Goal: Check status: Check status

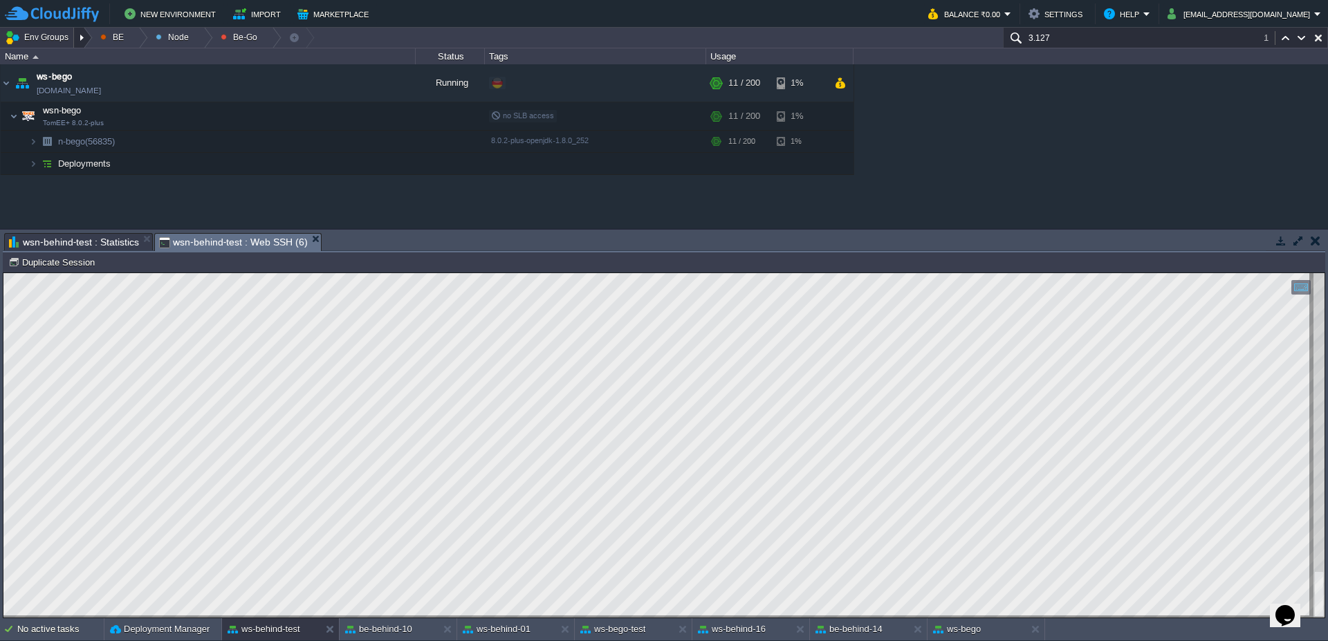
click at [90, 30] on div at bounding box center [83, 38] width 19 height 20
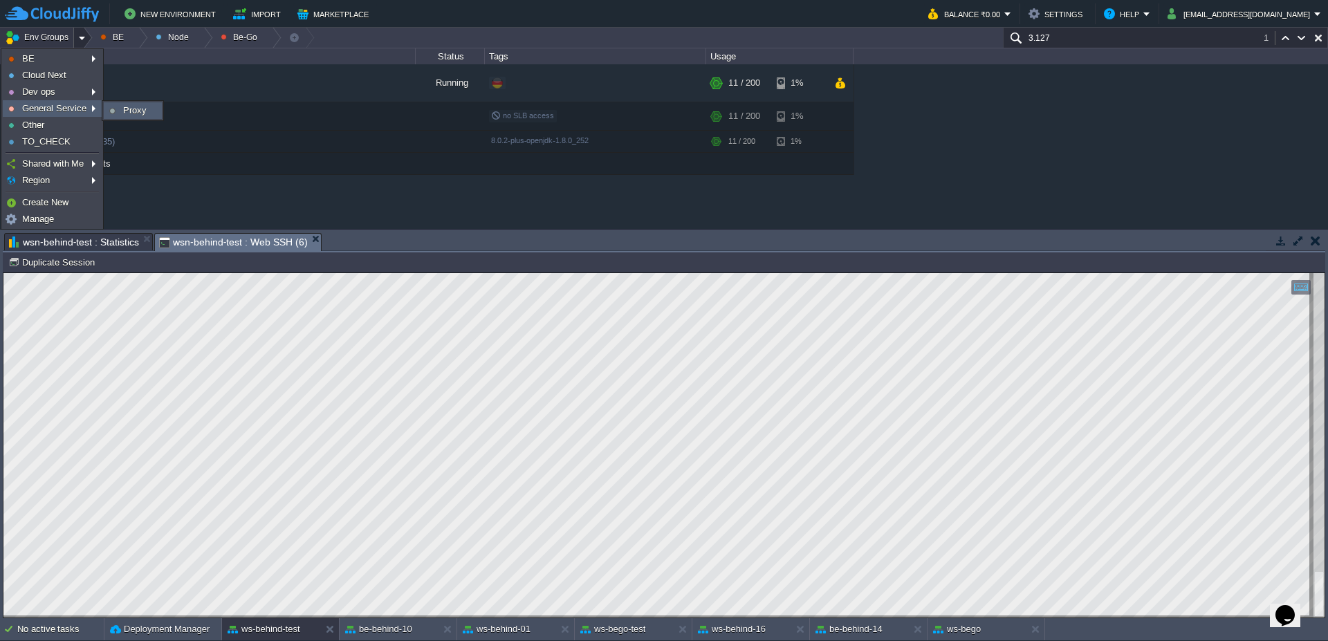
click at [127, 111] on span "Proxy" at bounding box center [135, 110] width 24 height 10
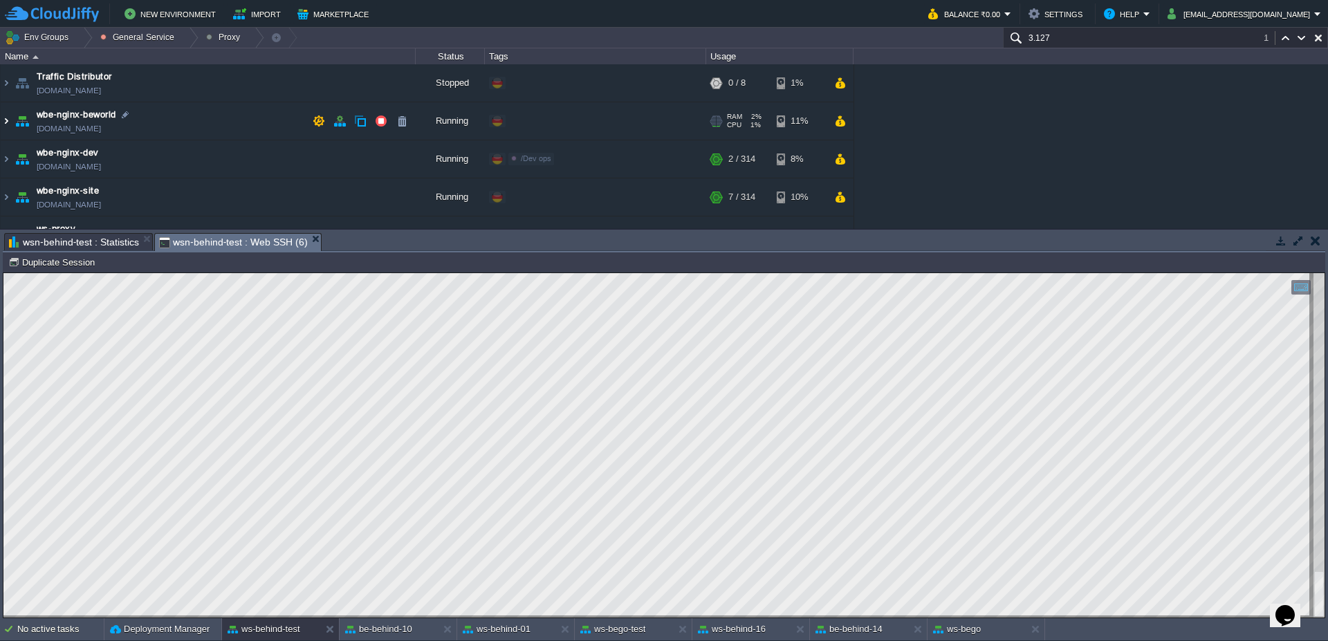
click at [1, 127] on img at bounding box center [6, 120] width 11 height 37
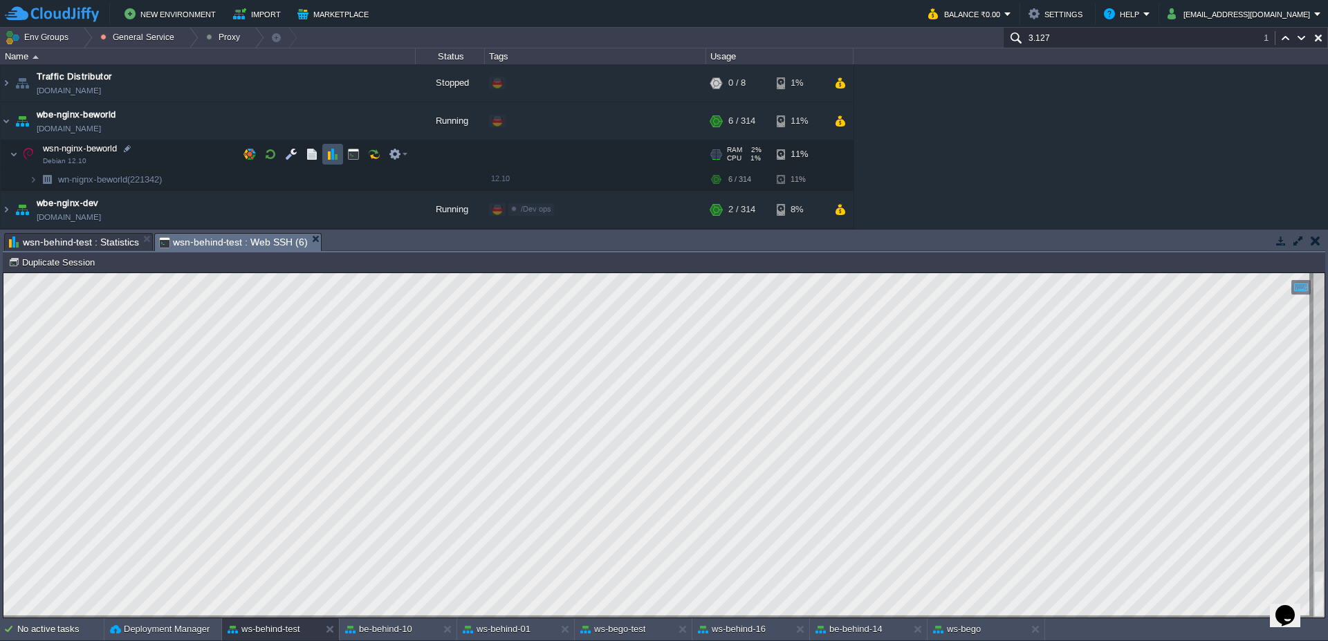
click at [337, 153] on button "button" at bounding box center [333, 154] width 12 height 12
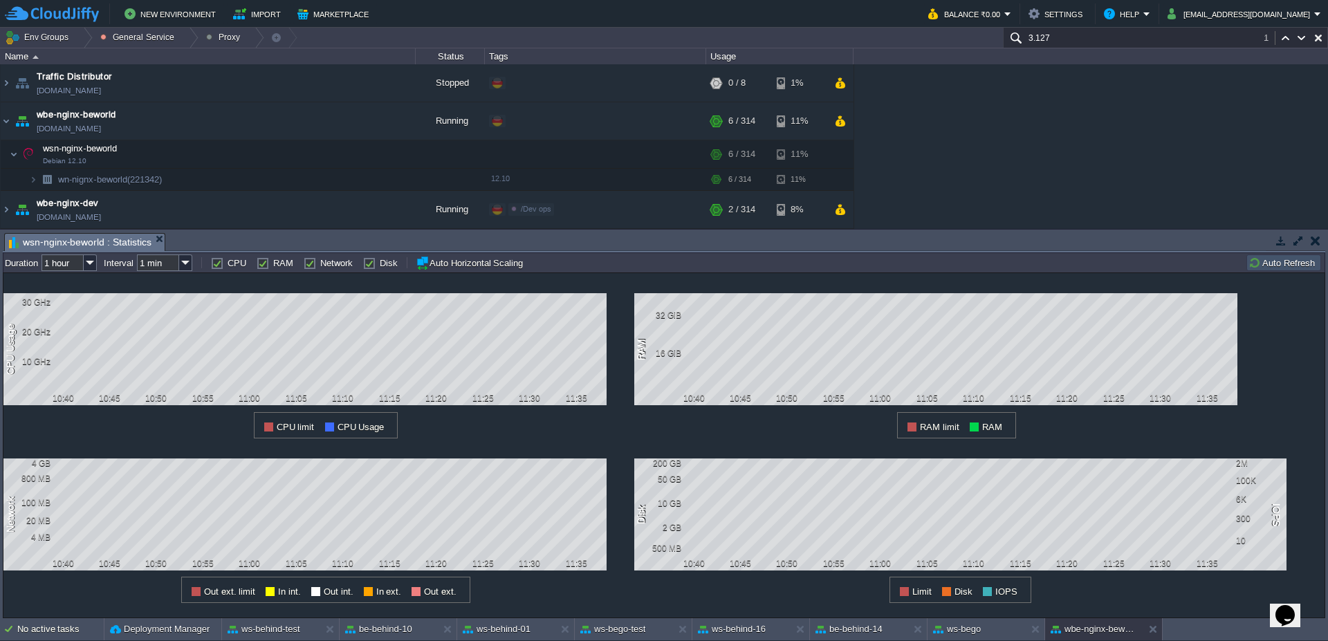
click at [1126, 35] on input "3.127" at bounding box center [1165, 38] width 325 height 20
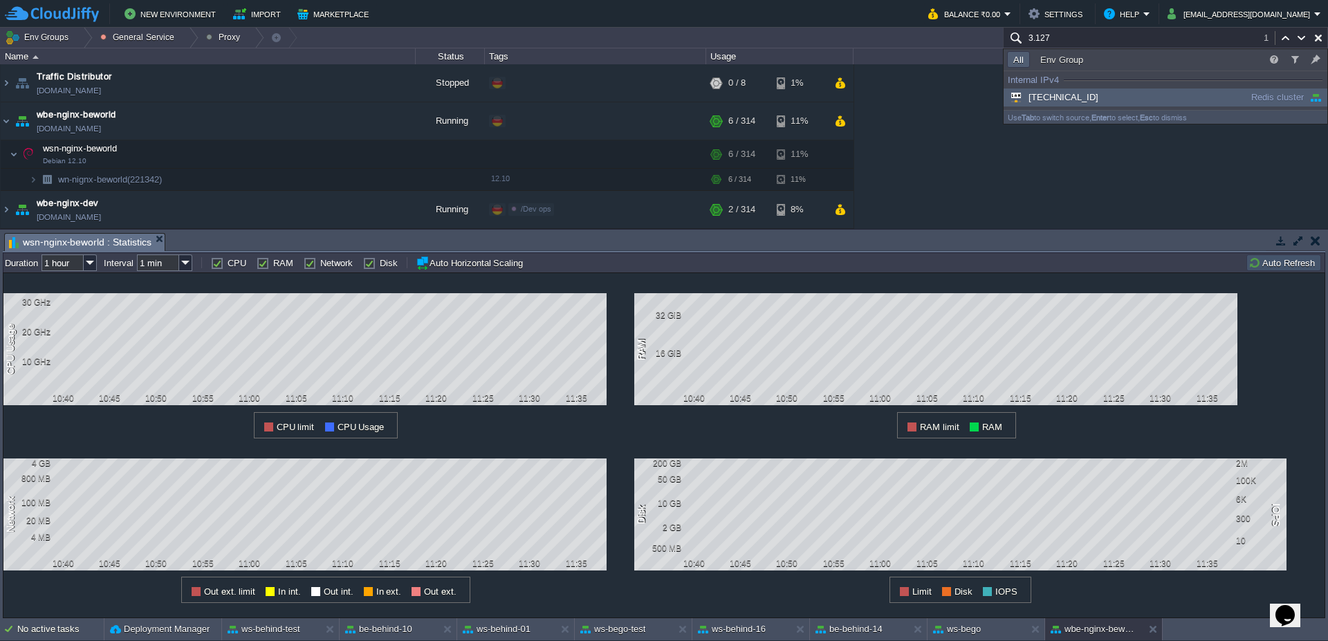
click at [1126, 35] on input "3.127" at bounding box center [1165, 38] width 325 height 20
paste input "wsn-cloud-balancer)"
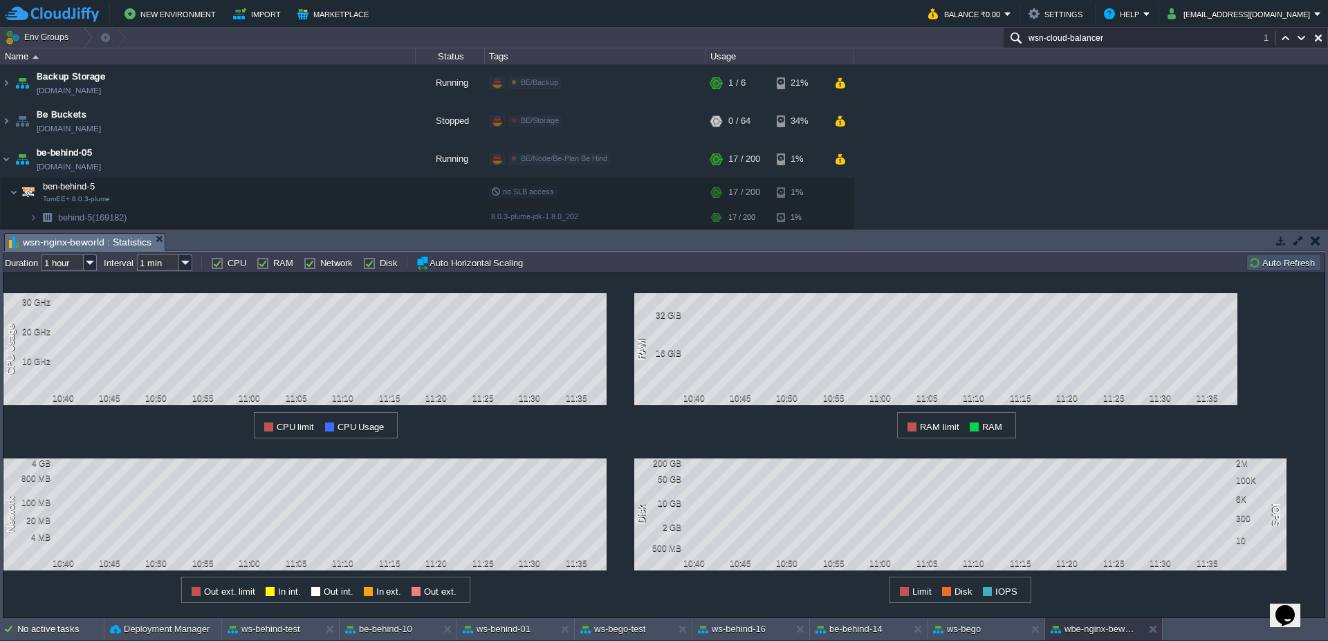
scroll to position [2389, 0]
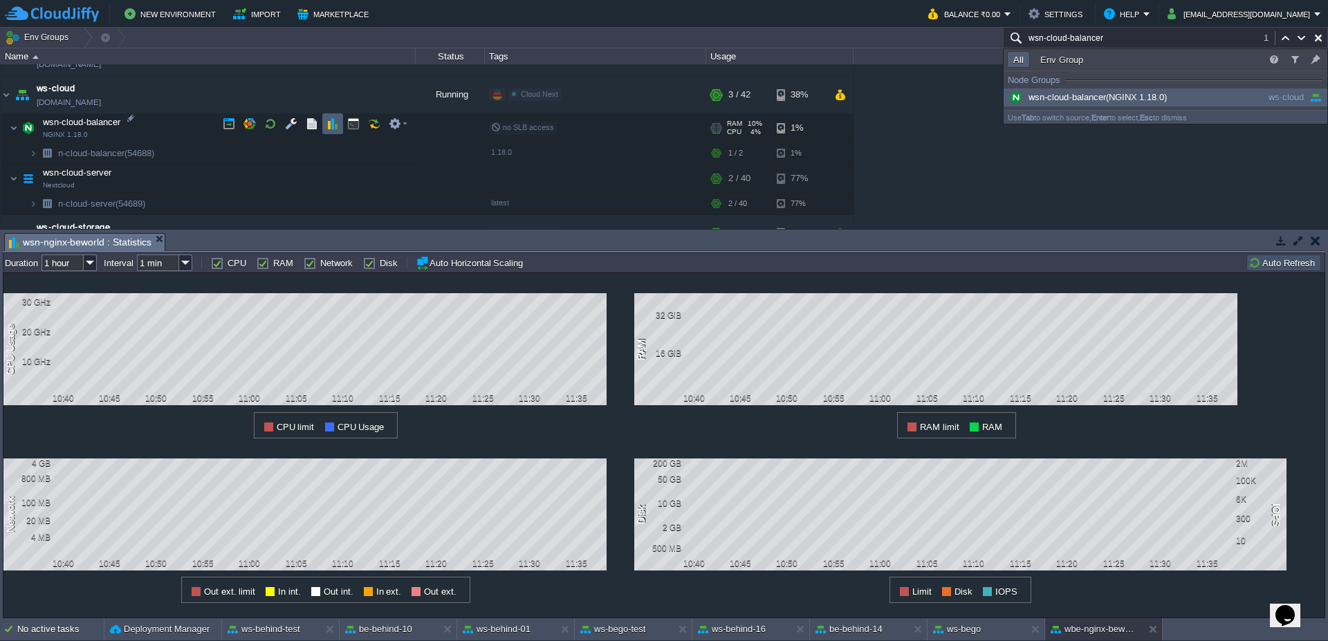
type input "wsn-cloud-balancer"
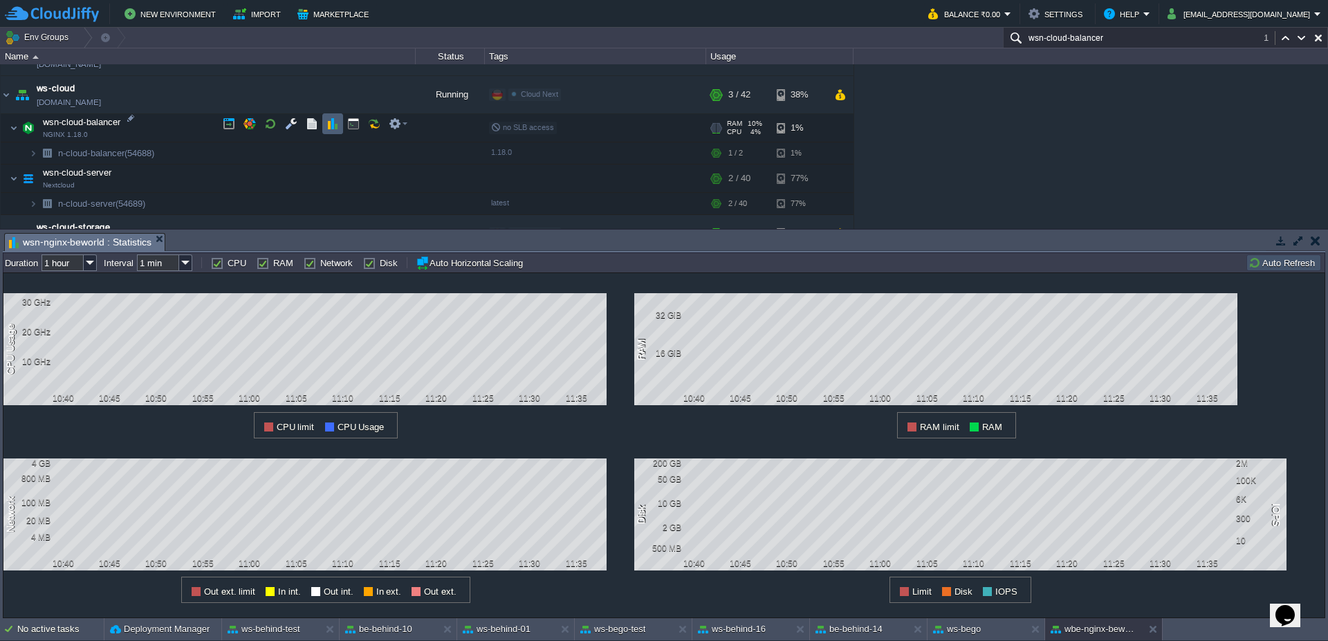
click at [340, 122] on td at bounding box center [332, 123] width 21 height 21
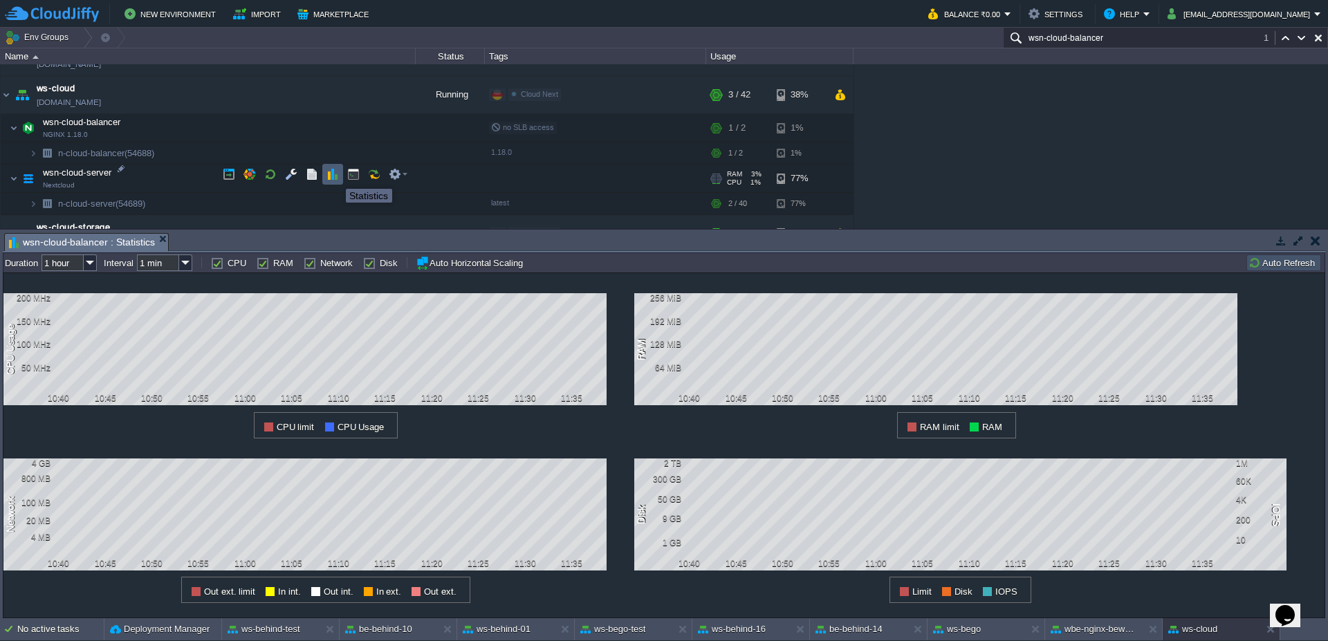
click at [336, 176] on button "button" at bounding box center [333, 174] width 12 height 12
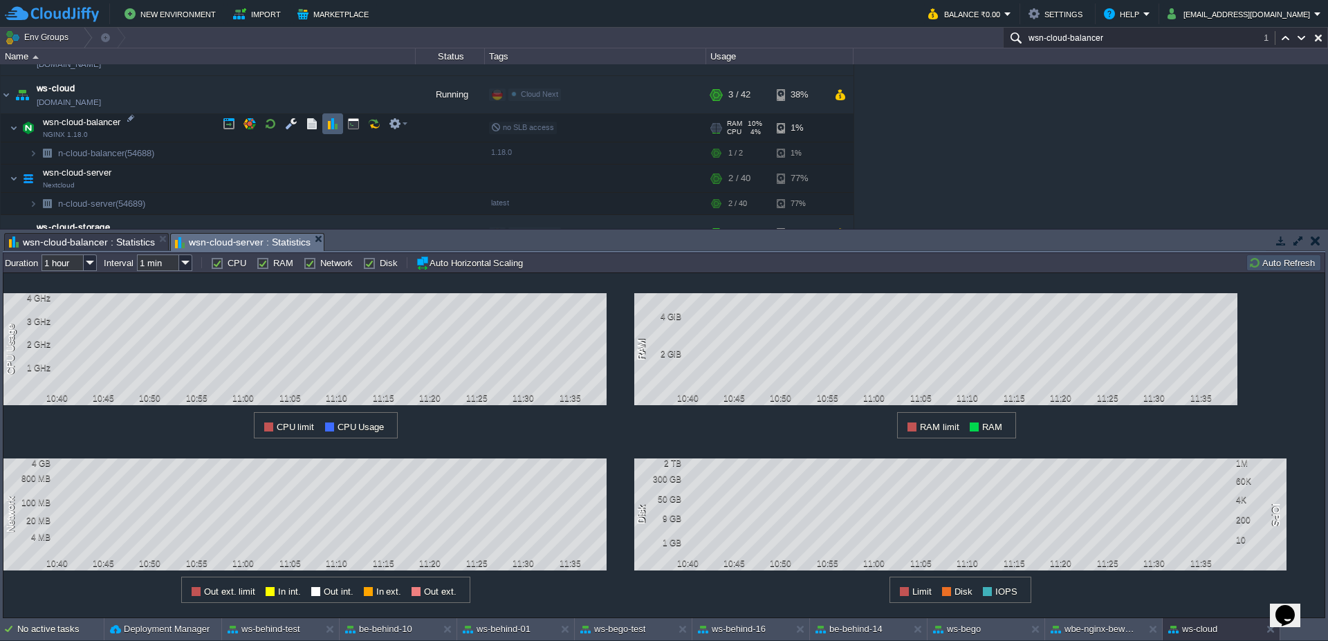
click at [330, 122] on button "button" at bounding box center [333, 124] width 12 height 12
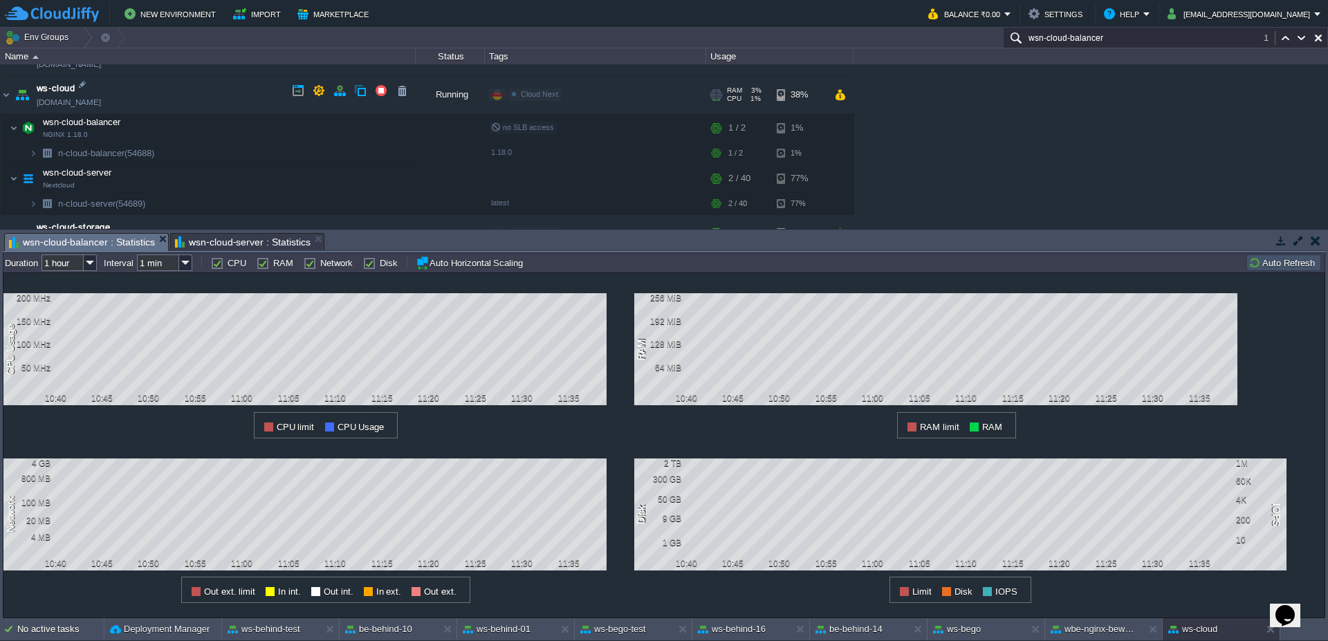
click at [837, 89] on button "button" at bounding box center [840, 95] width 12 height 12
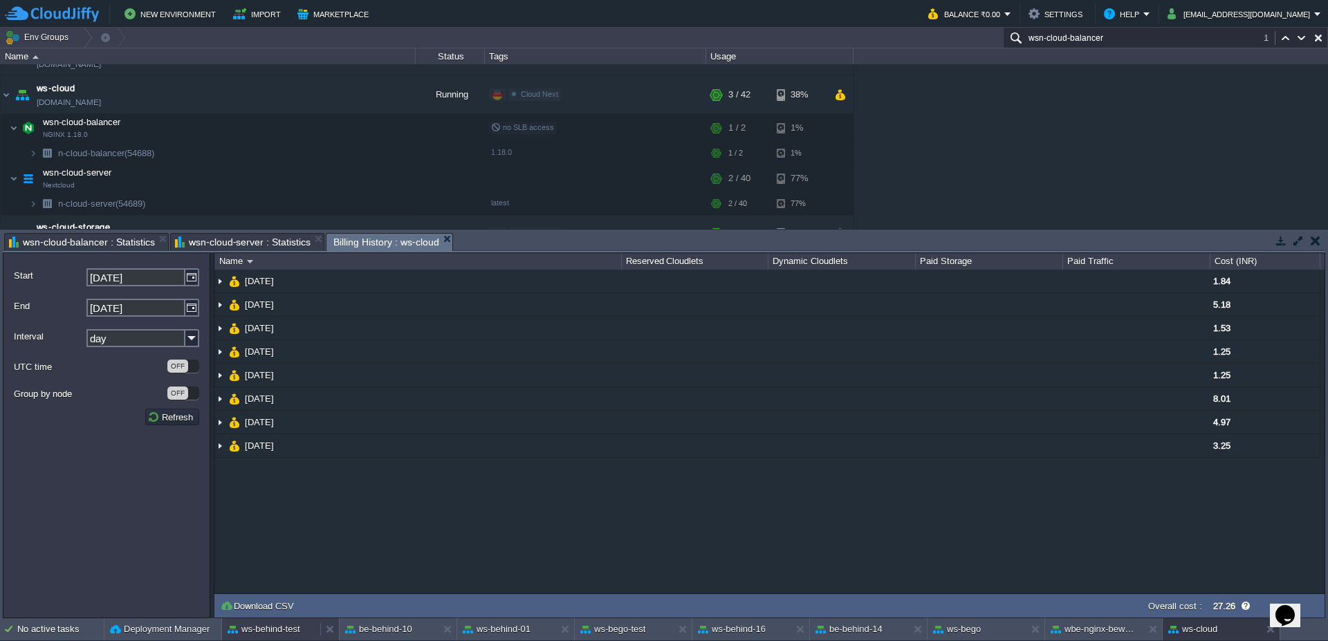
click at [271, 630] on button "ws-behind-test" at bounding box center [264, 630] width 73 height 14
